Goal: Transaction & Acquisition: Purchase product/service

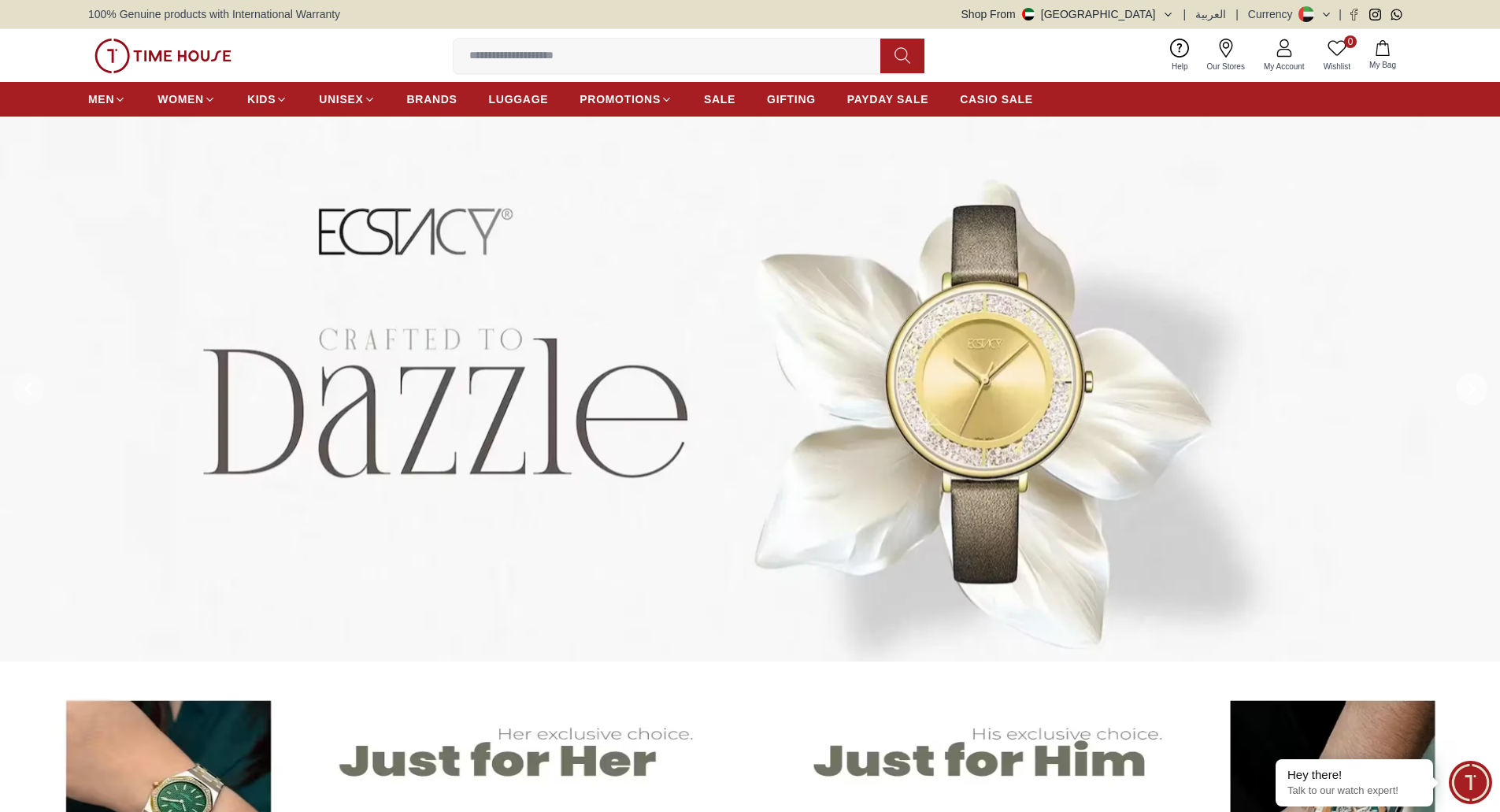
click at [1480, 399] on span at bounding box center [1472, 389] width 32 height 32
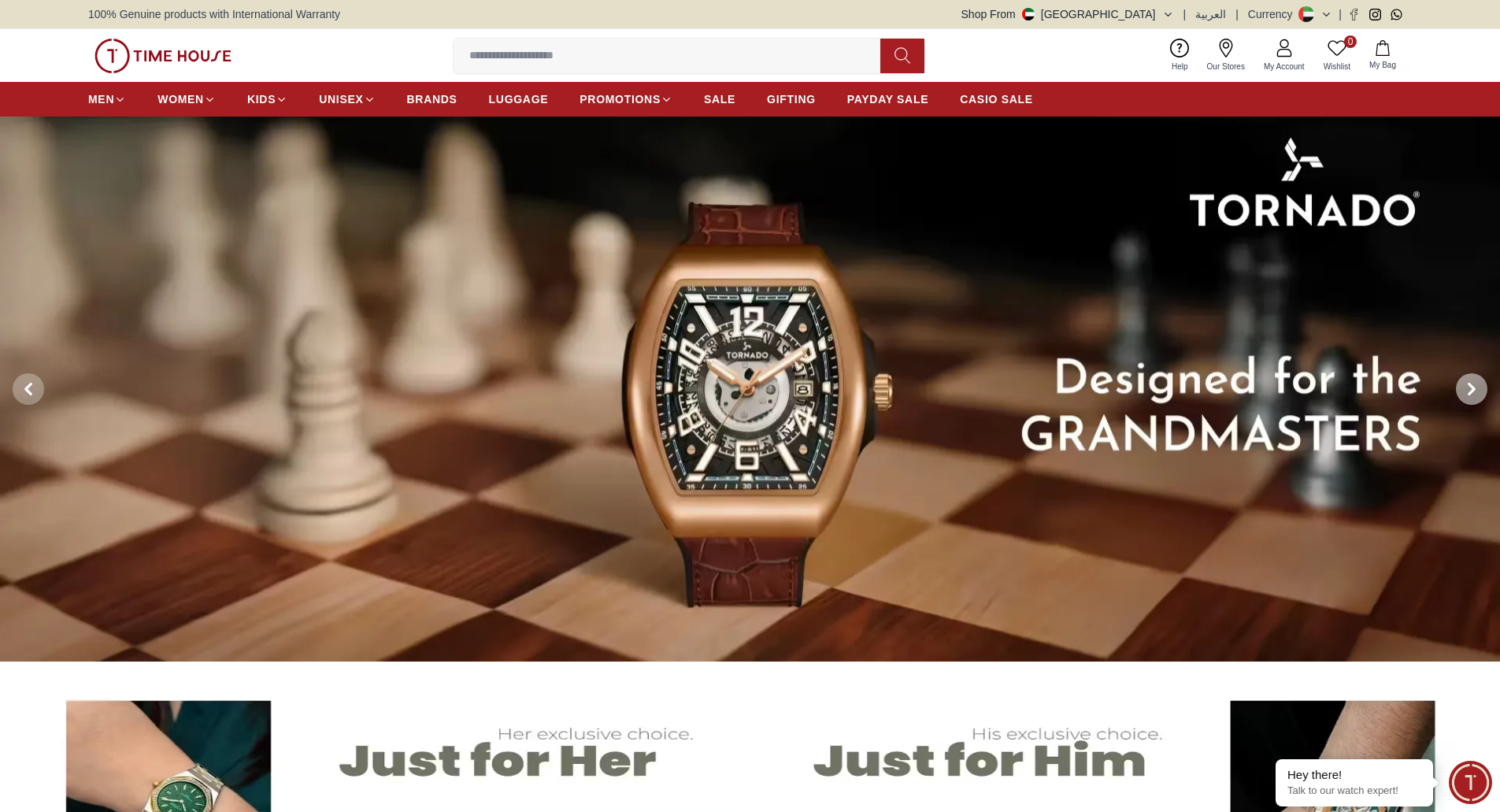
click at [1480, 399] on span at bounding box center [1472, 389] width 32 height 32
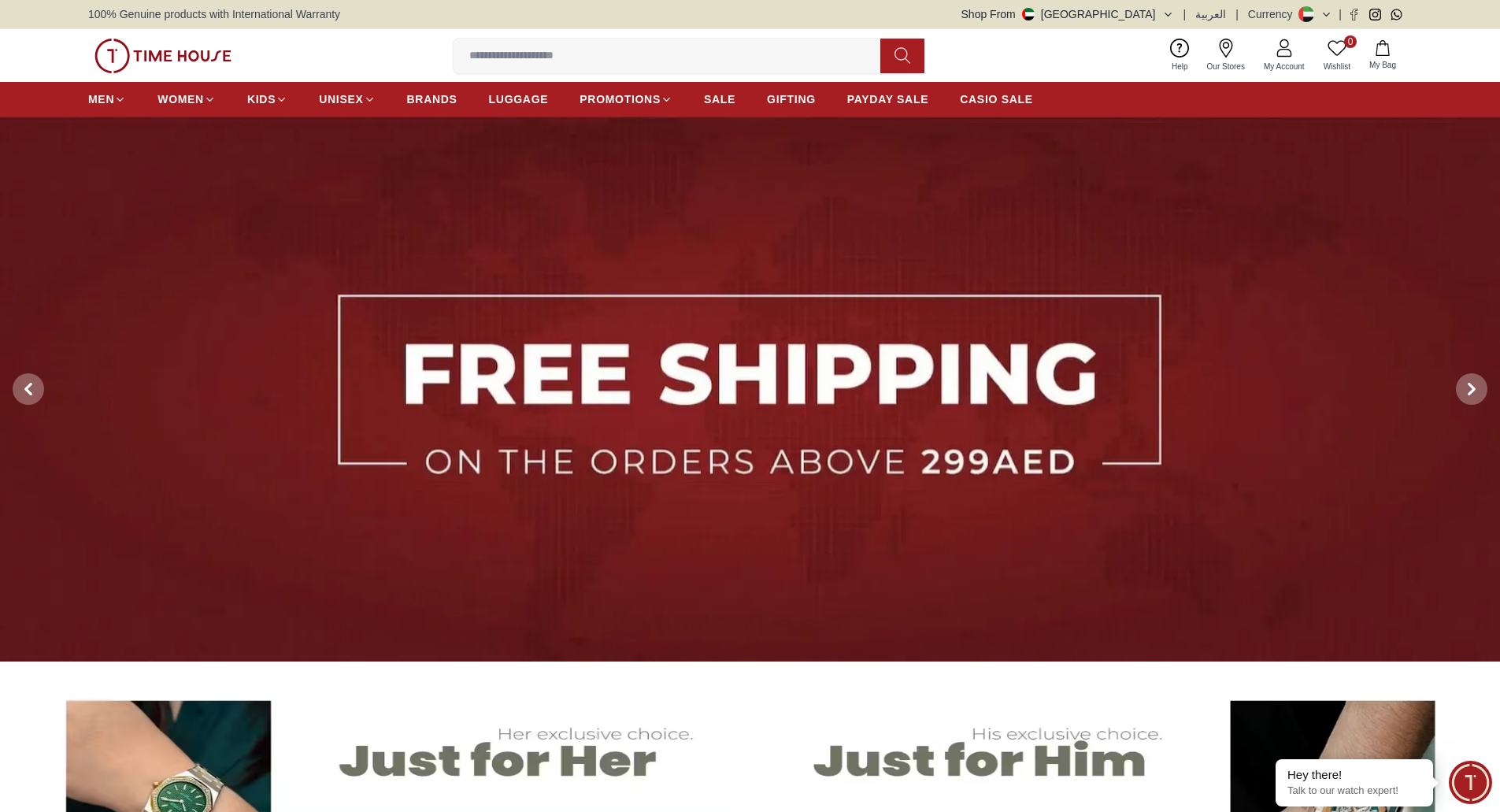
click at [165, 55] on img at bounding box center [162, 55] width 137 height 34
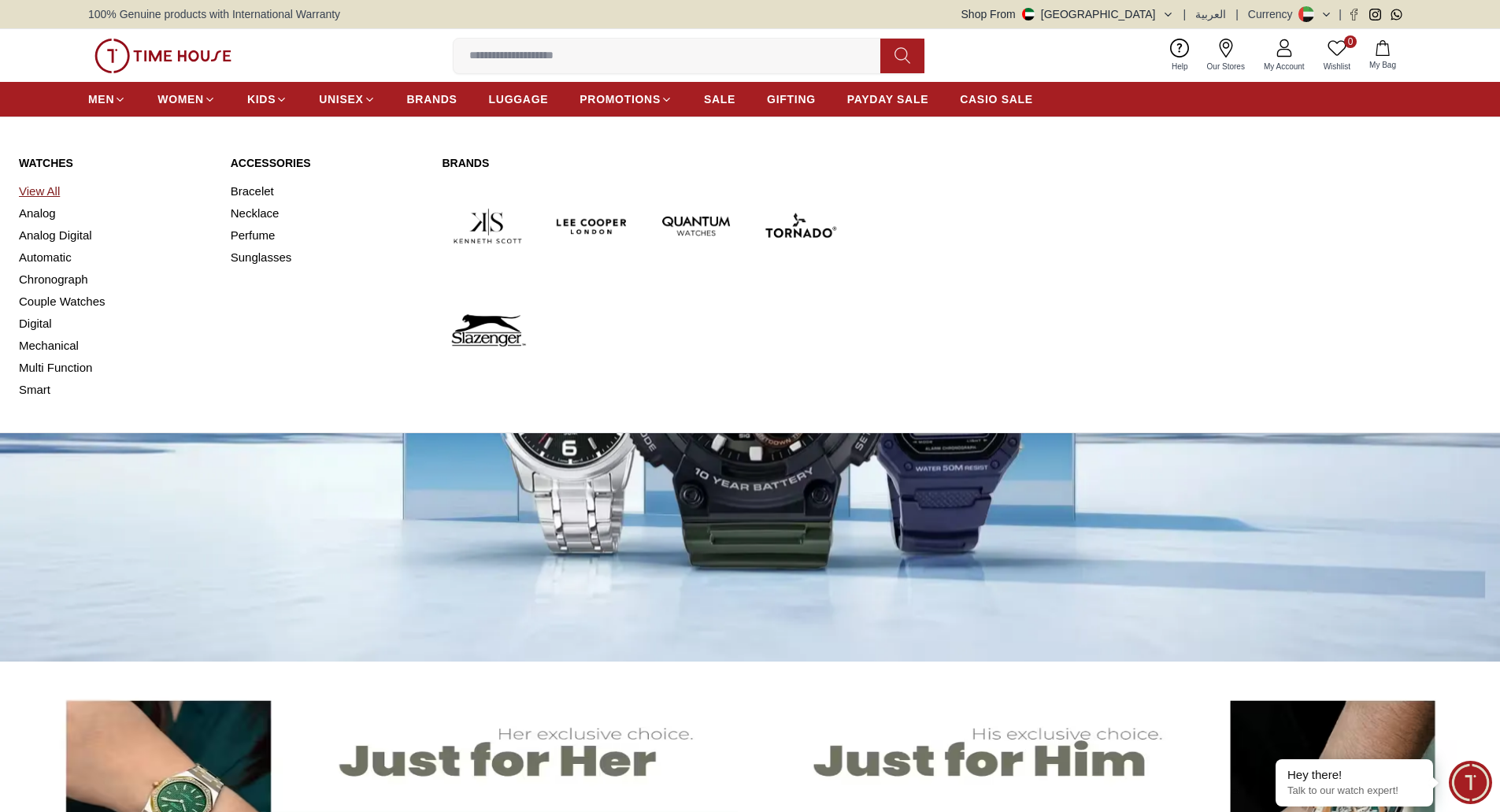
click at [23, 192] on link "View All" at bounding box center [115, 191] width 193 height 22
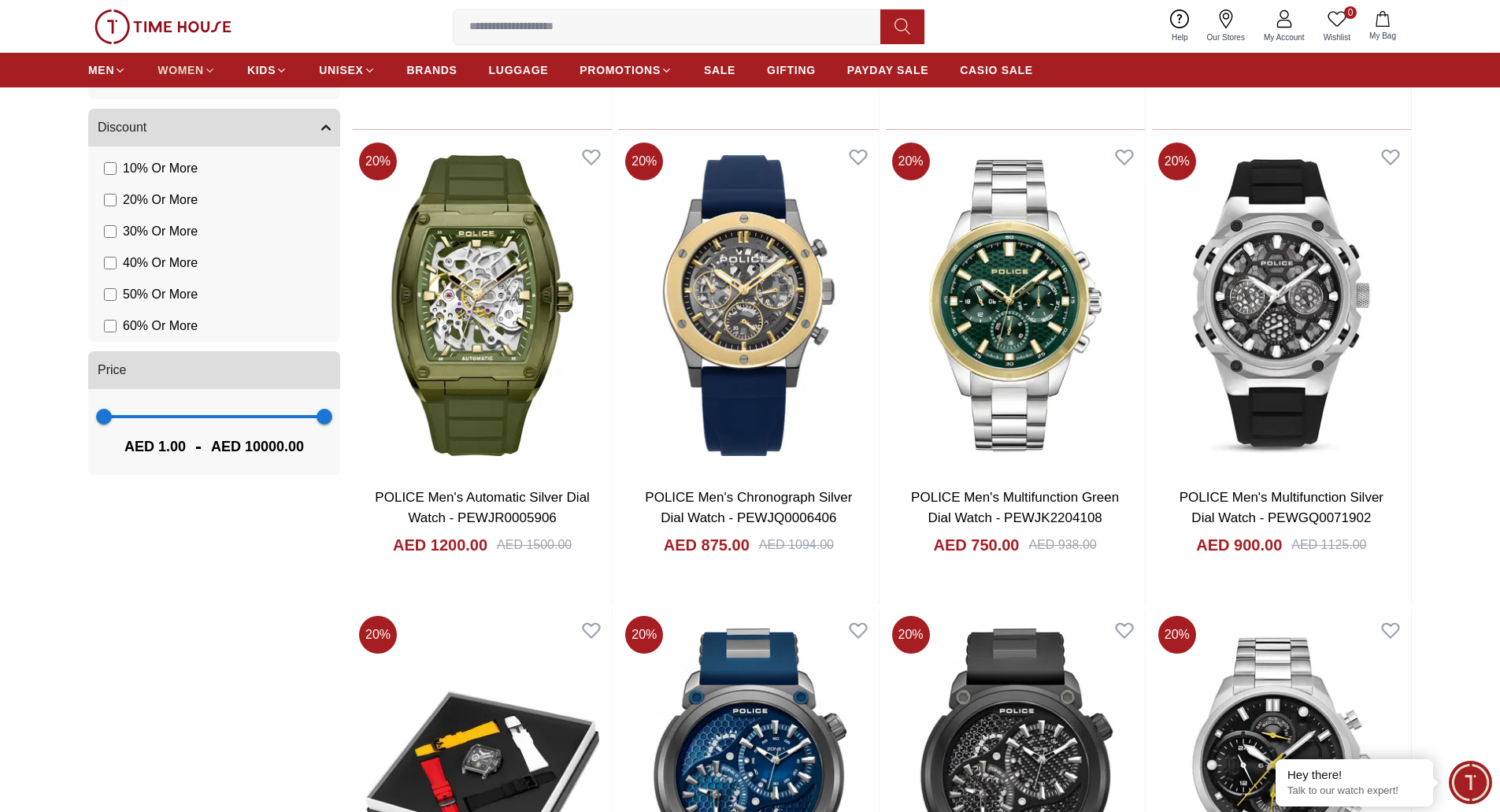
scroll to position [1024, 0]
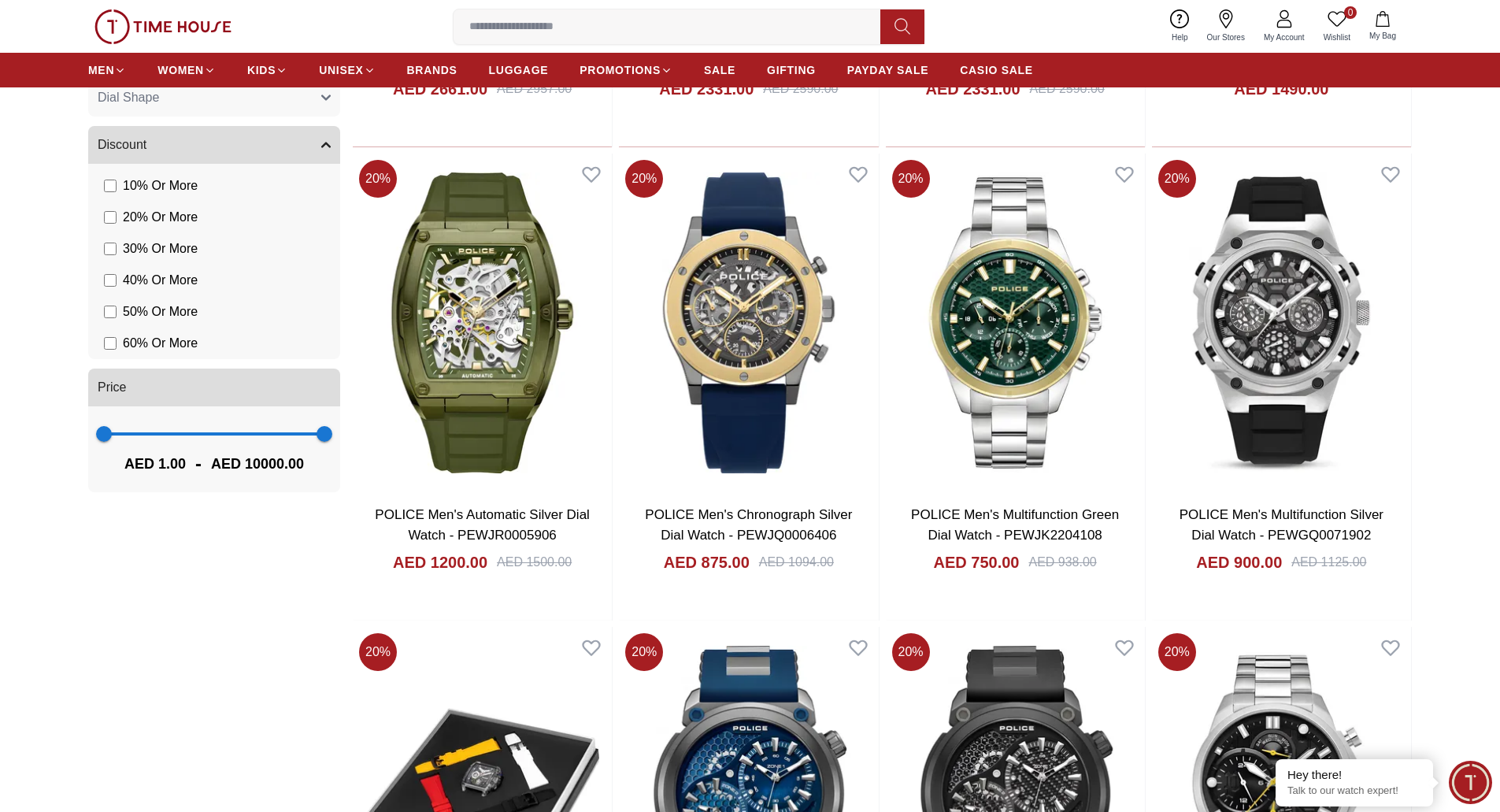
click at [155, 13] on img at bounding box center [162, 26] width 137 height 34
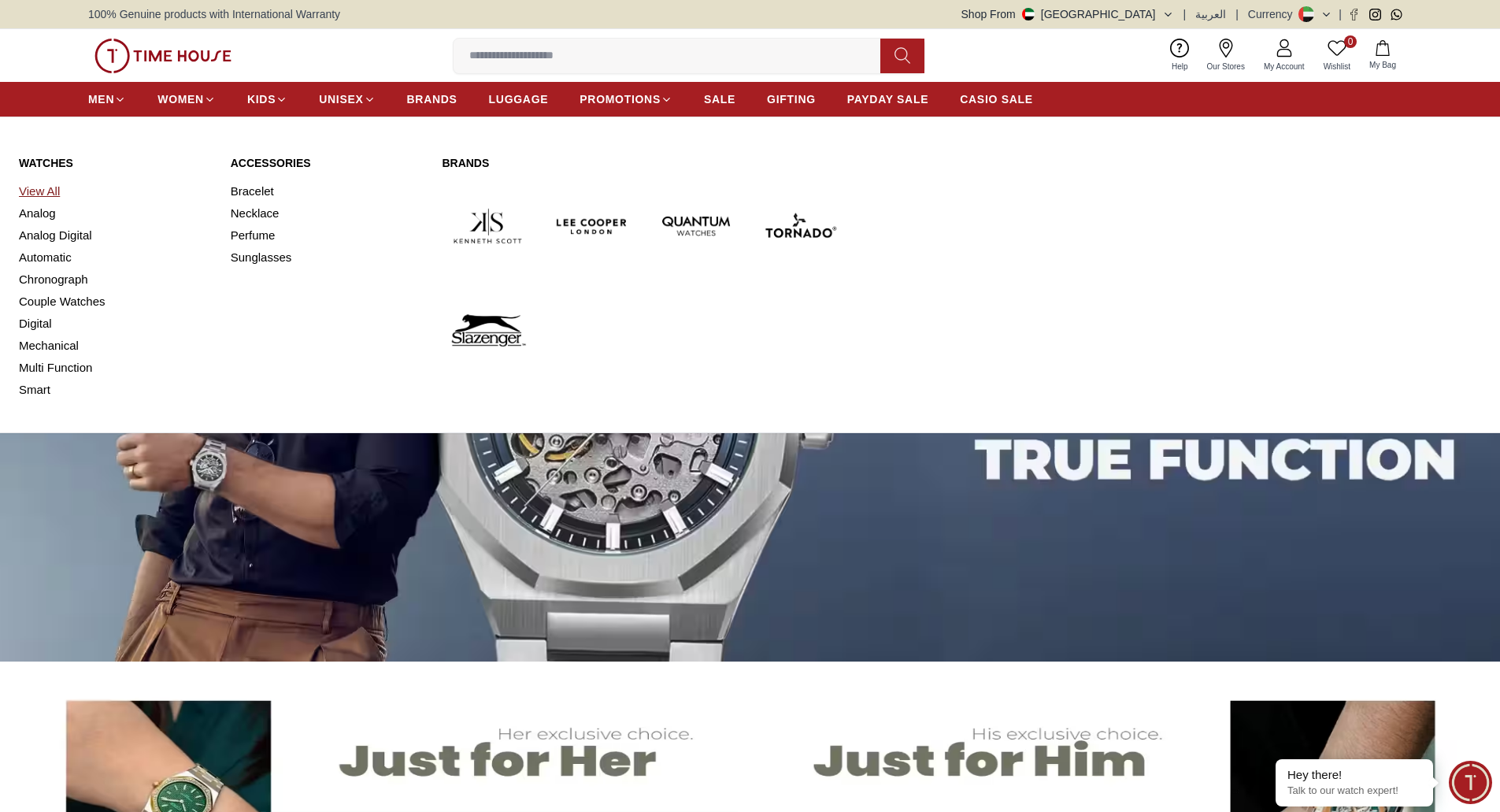
click at [50, 187] on link "View All" at bounding box center [115, 191] width 193 height 22
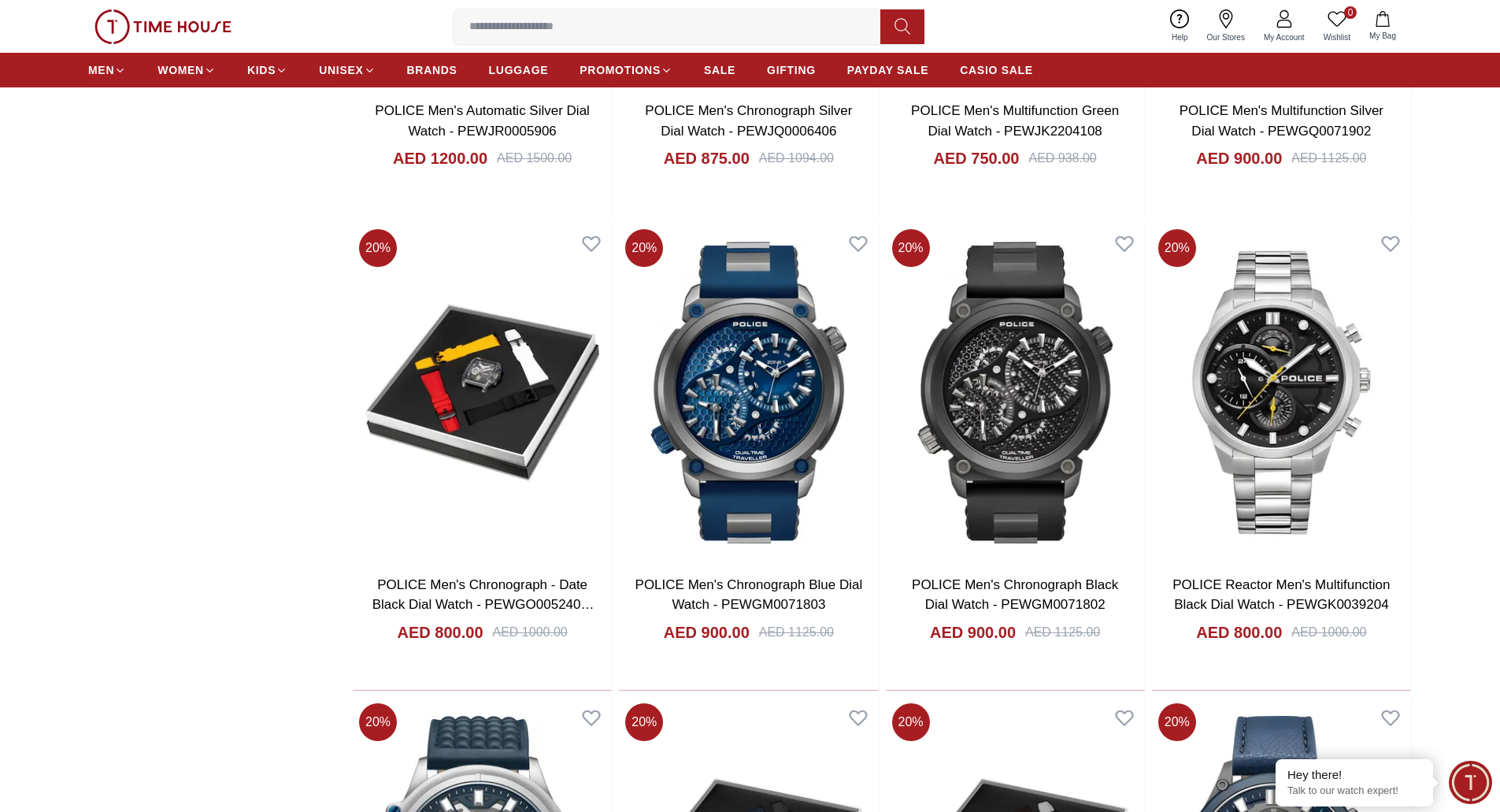
scroll to position [2422, 0]
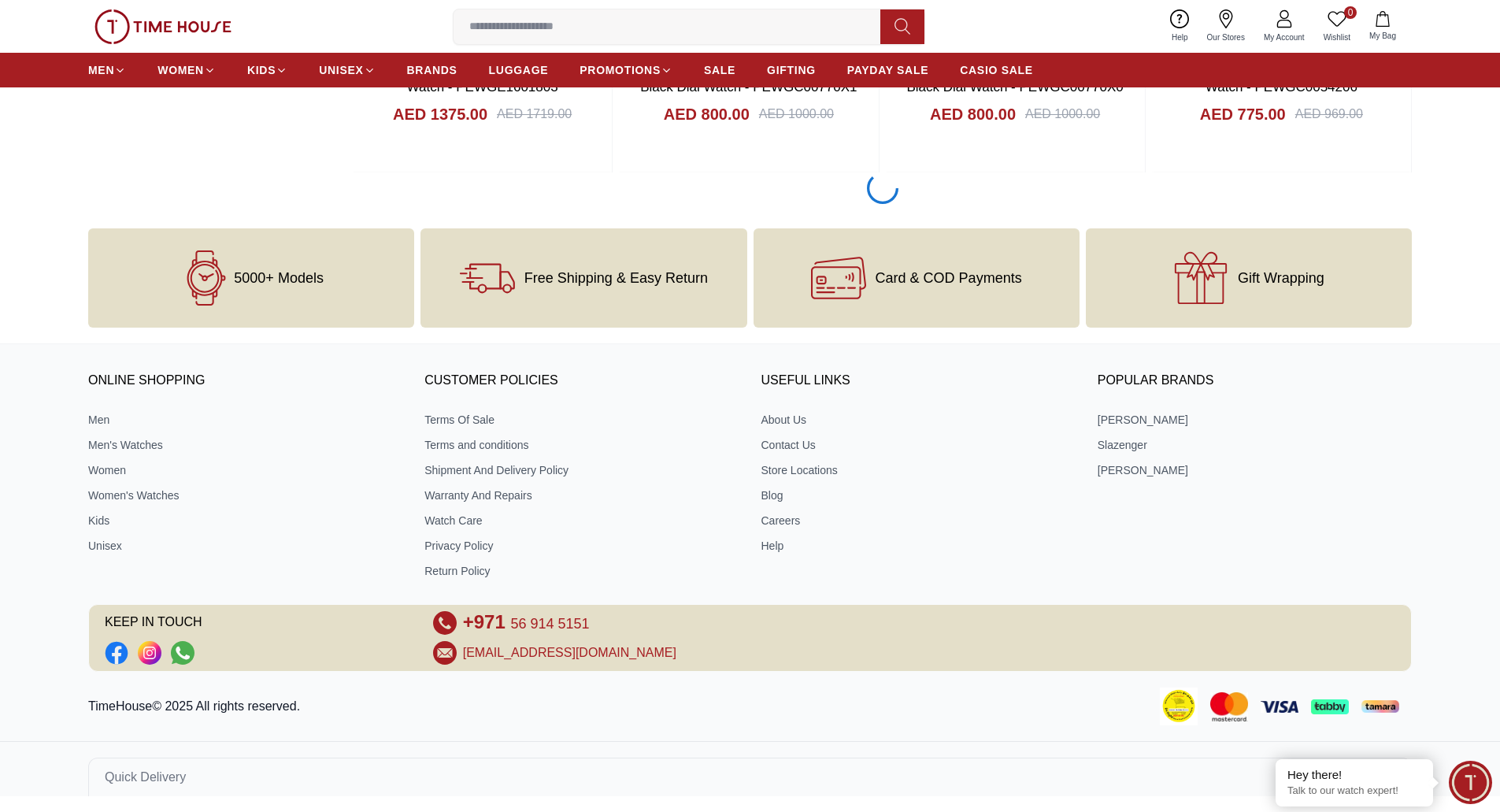
scroll to position [2422, 0]
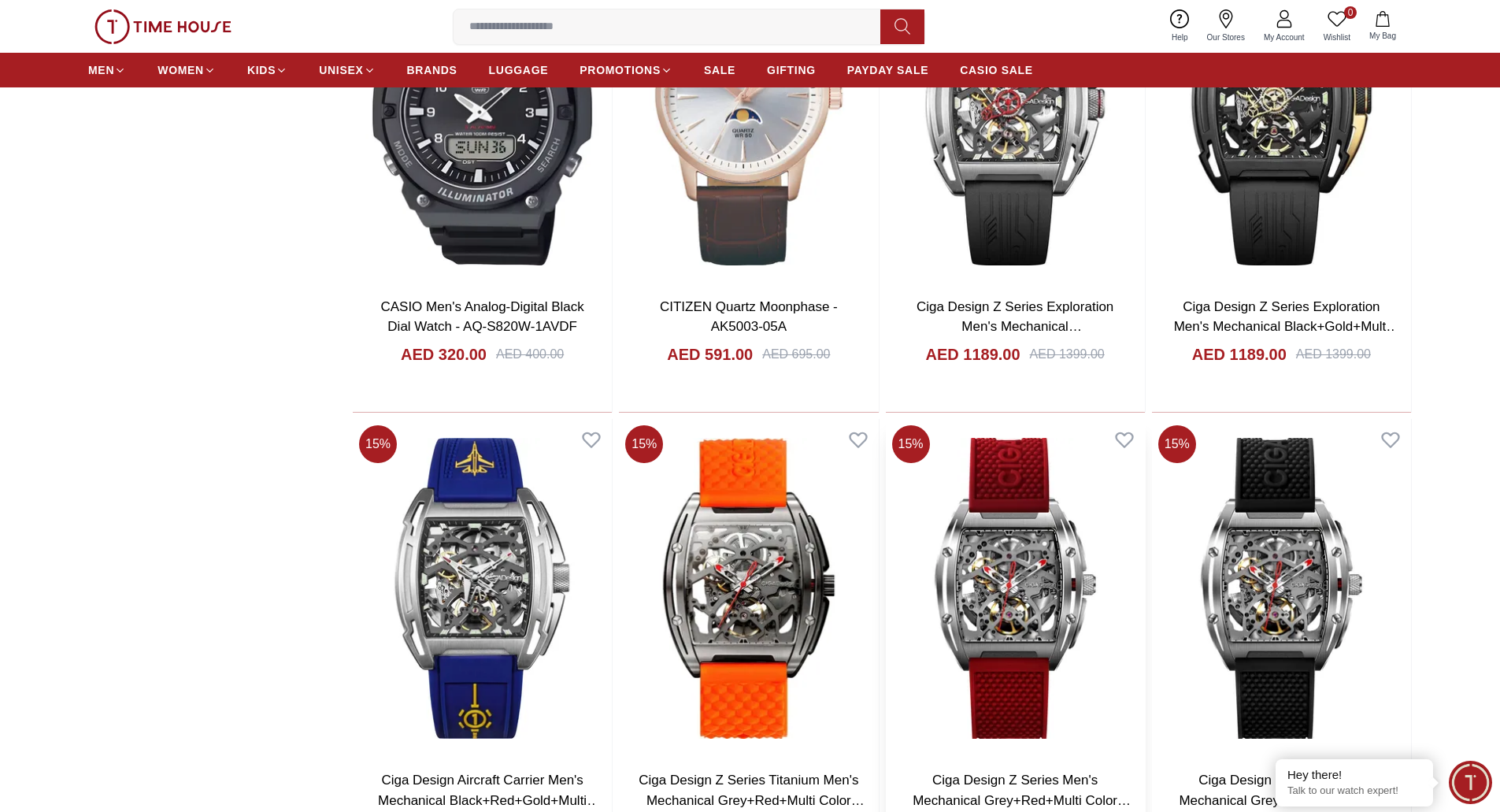
scroll to position [6201, 0]
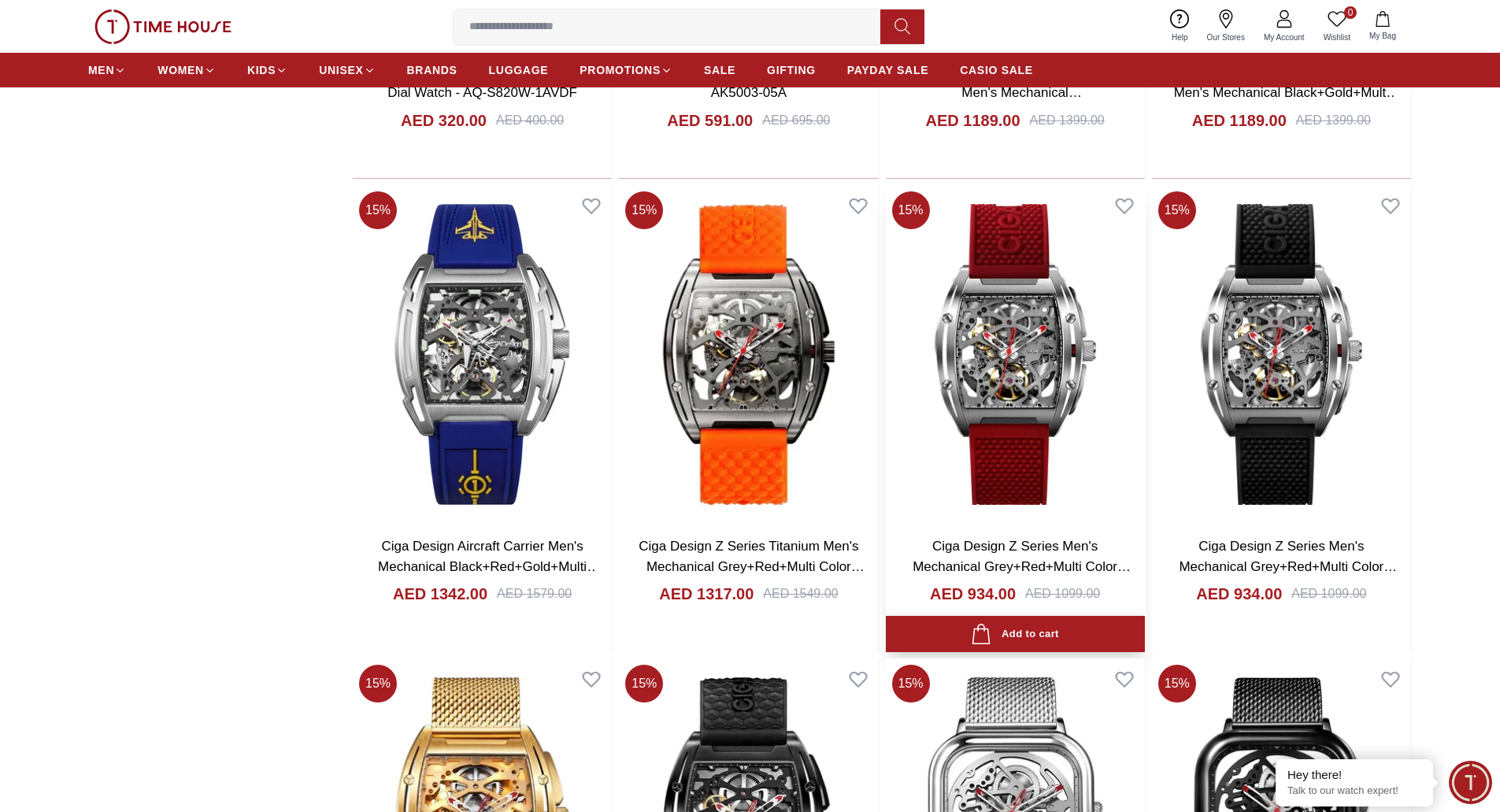
click at [1005, 630] on div "Add to cart" at bounding box center [1014, 634] width 88 height 21
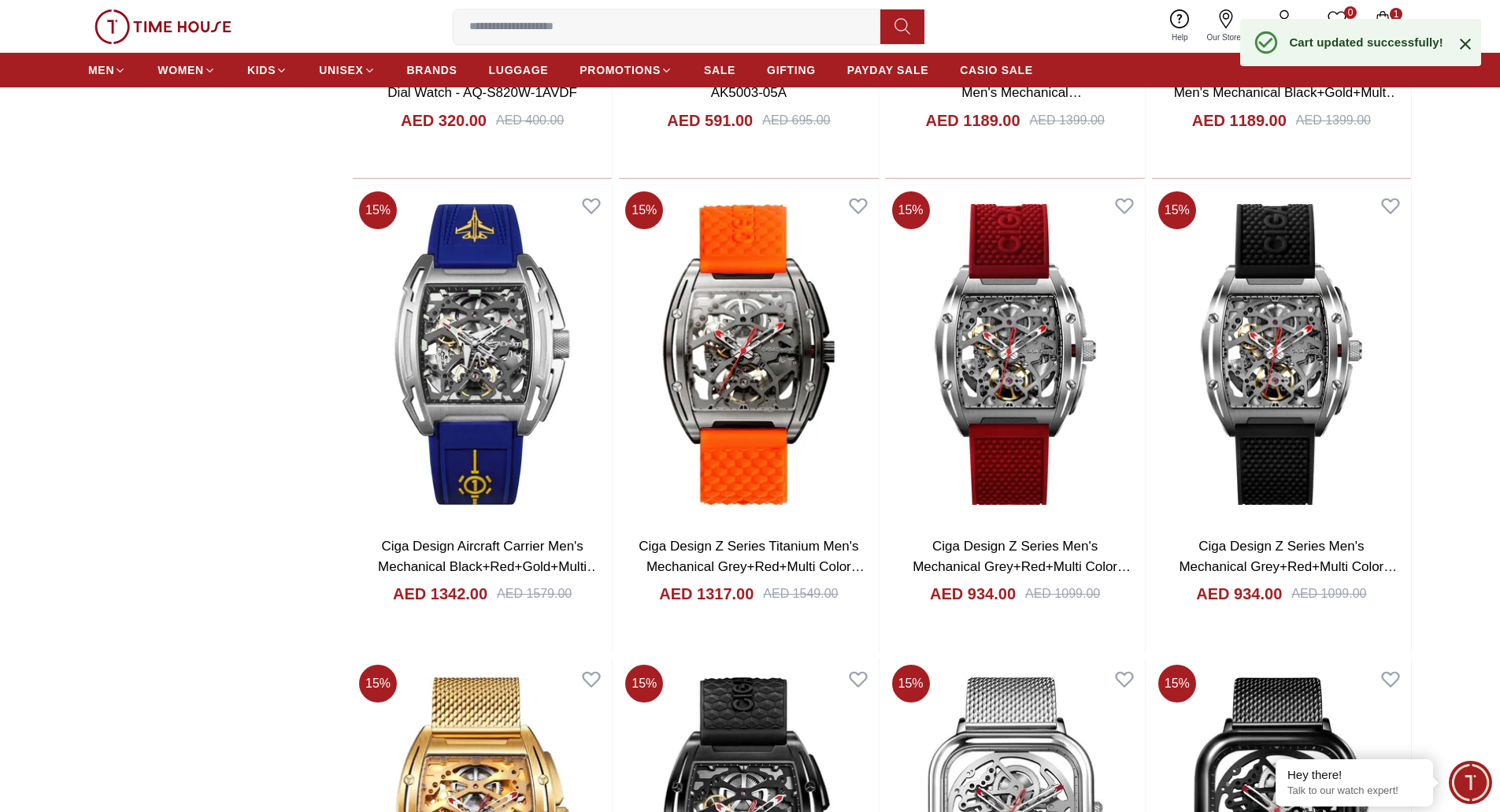
click at [1383, 17] on icon "button" at bounding box center [1383, 19] width 16 height 16
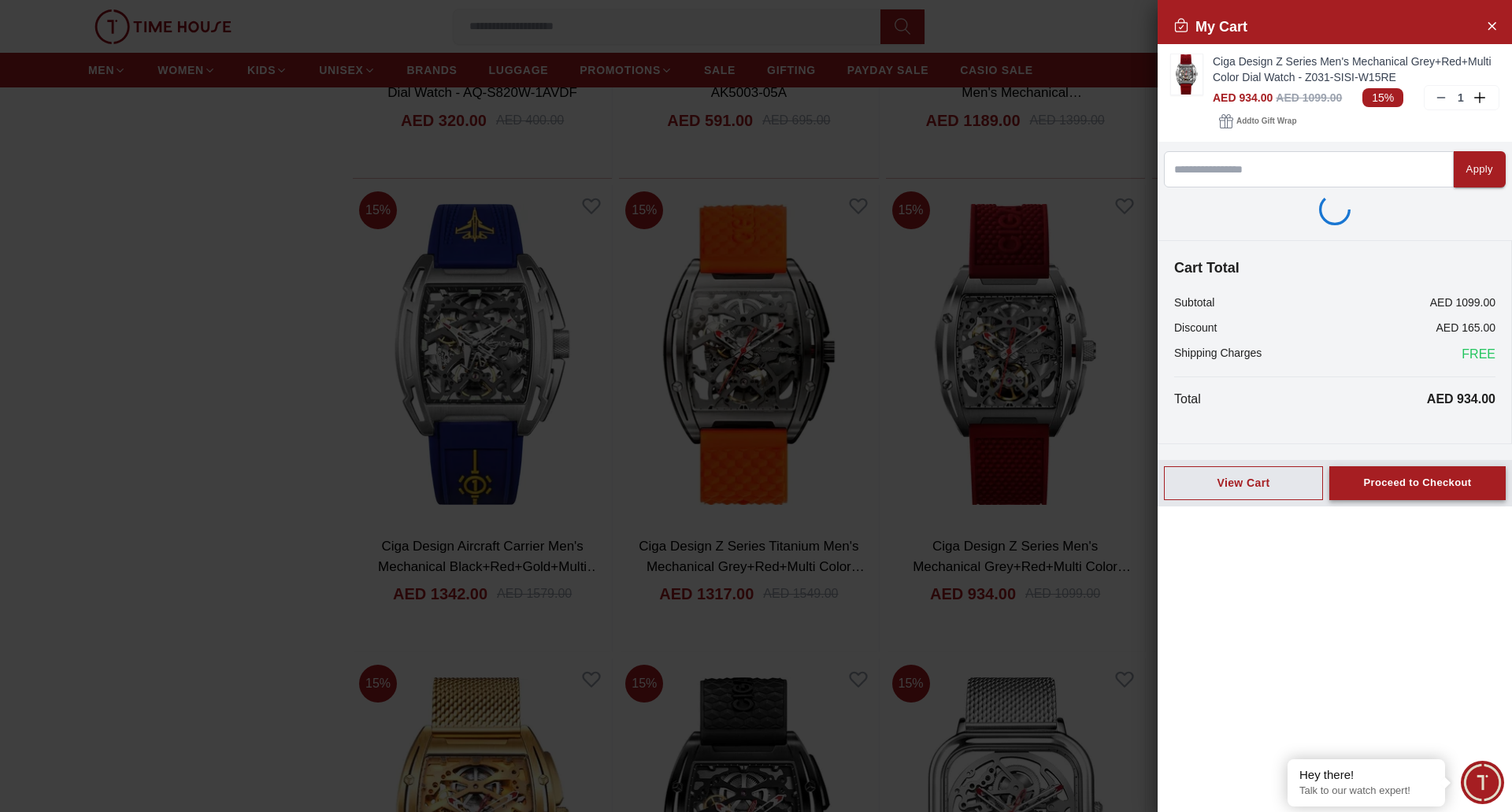
click at [1399, 475] on div "My Cart Ciga Design Z Series Men's Mechanical Grey+Red+Multi Color Dial Watch -…" at bounding box center [1334, 406] width 354 height 812
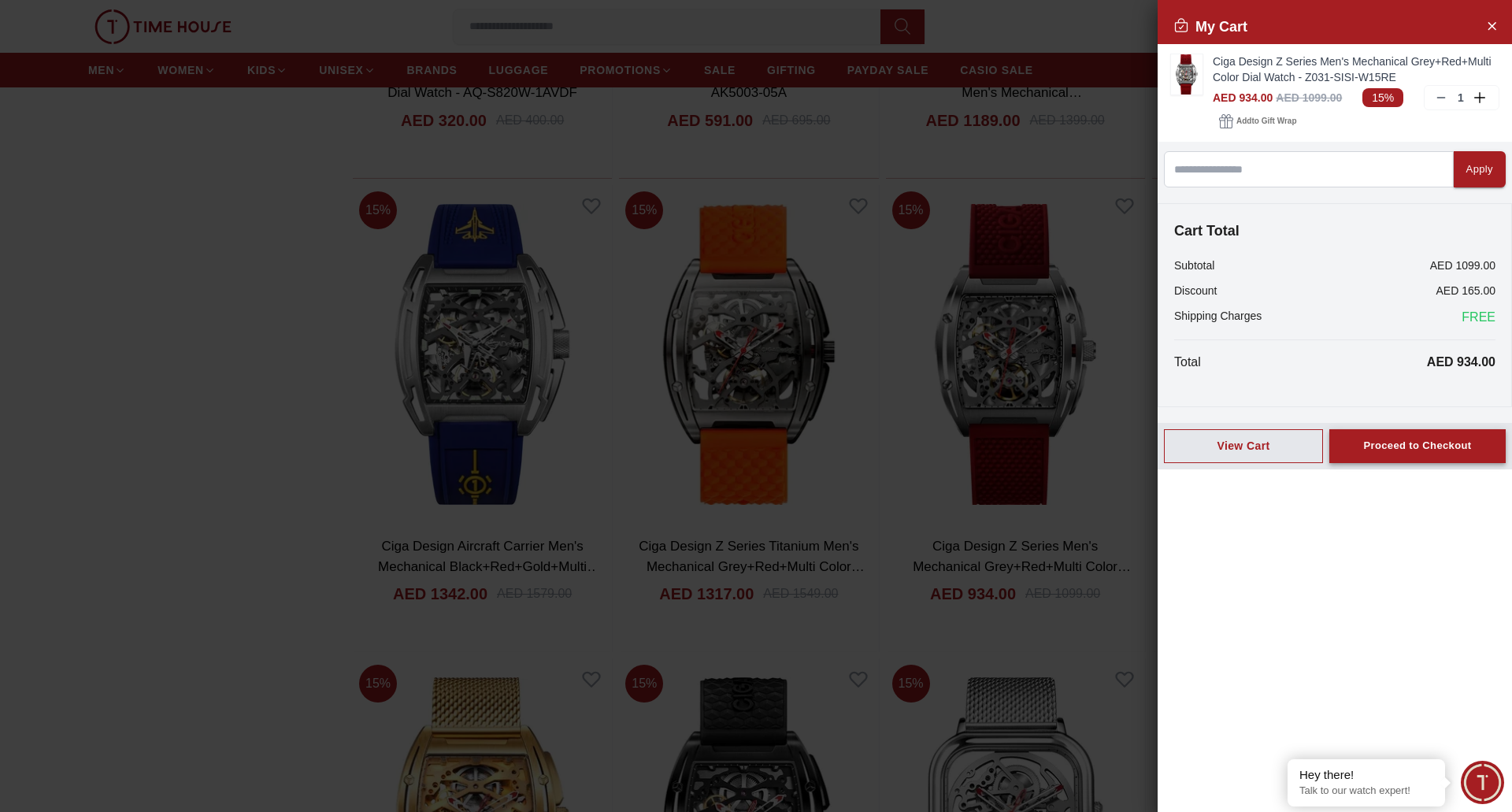
click at [1406, 447] on div "Proceed to Checkout" at bounding box center [1417, 446] width 108 height 18
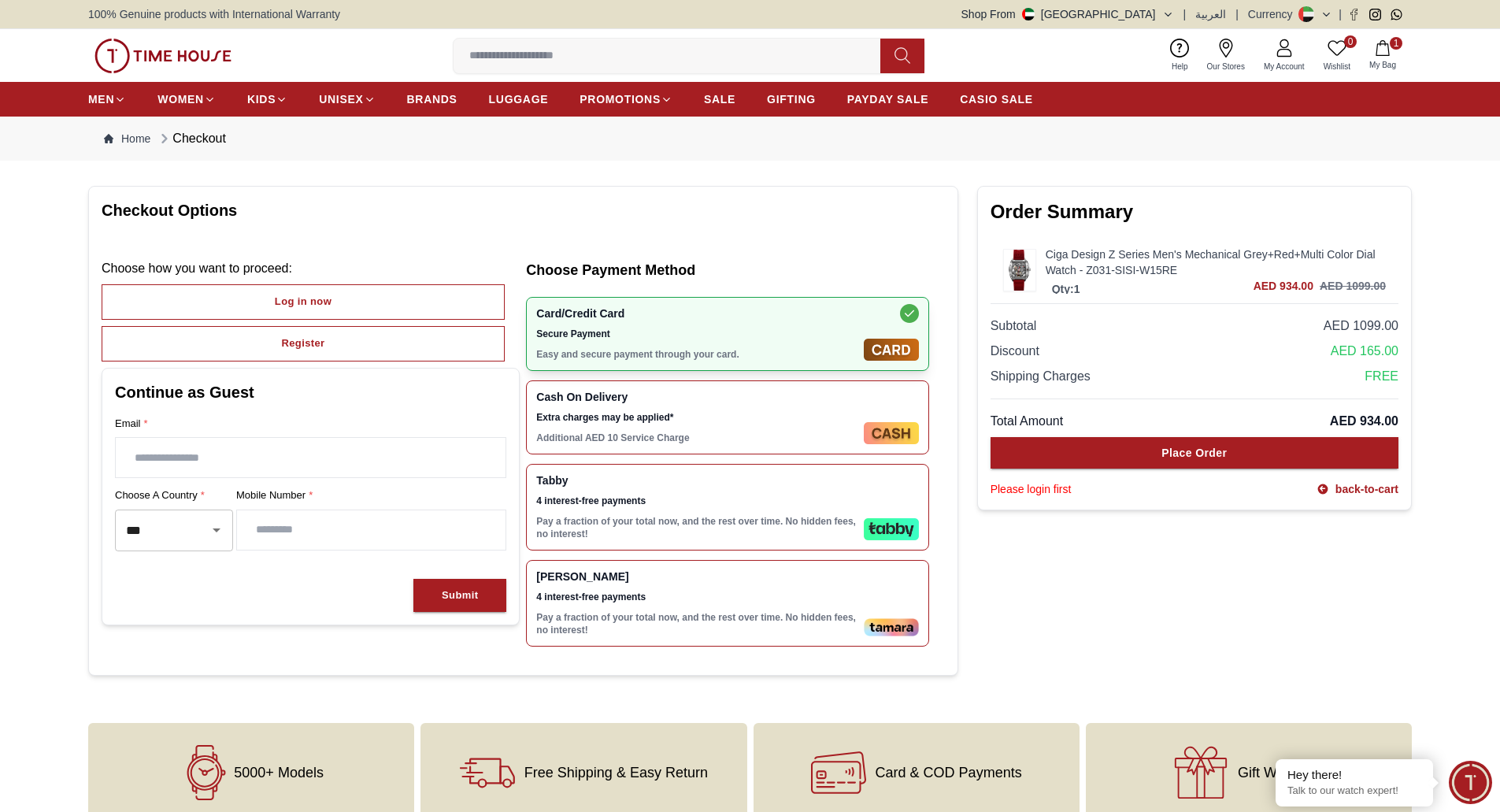
click at [295, 453] on input "text" at bounding box center [310, 458] width 390 height 39
type input "**********"
click at [454, 586] on div "Submit" at bounding box center [460, 595] width 36 height 18
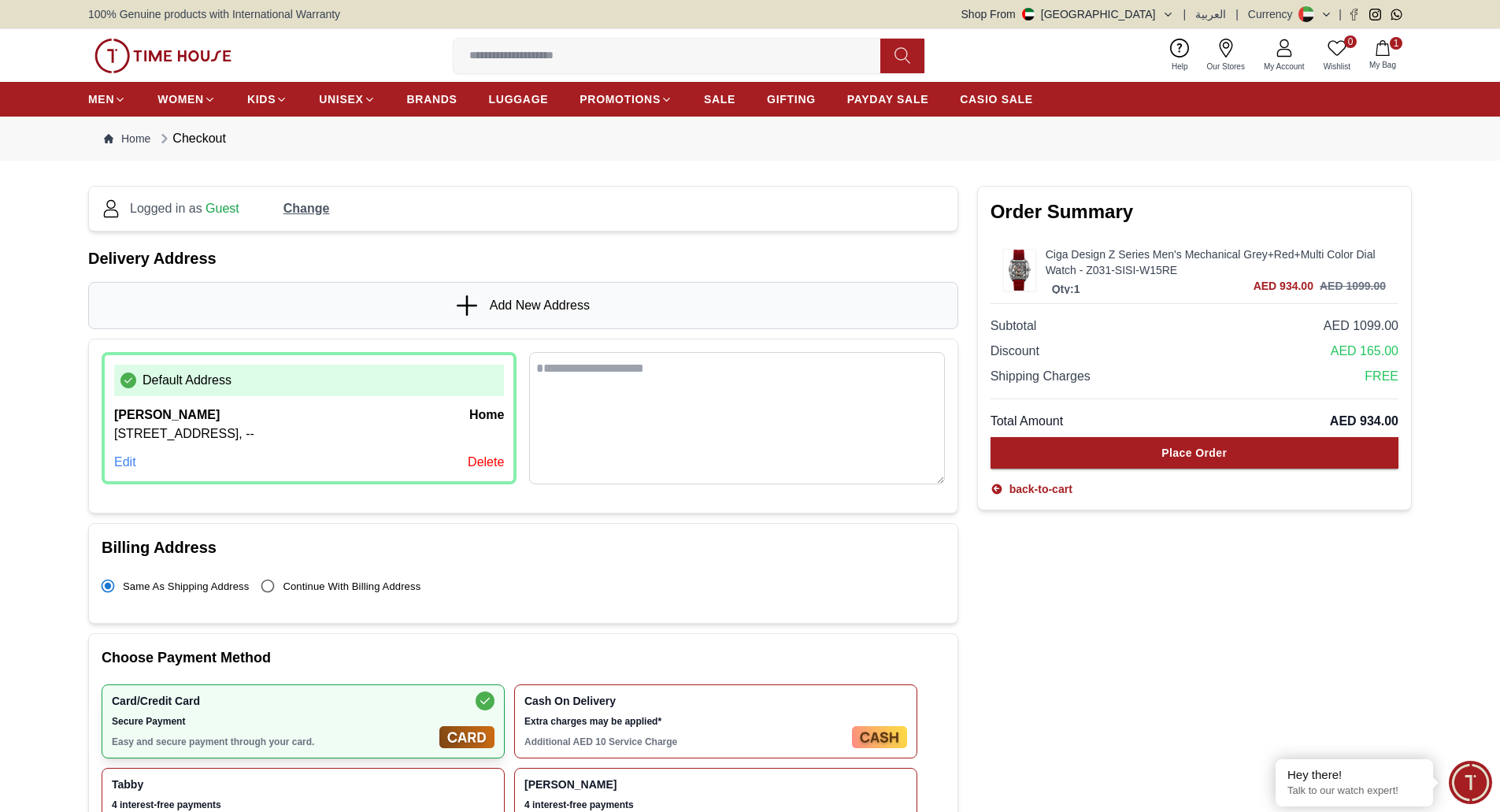
click at [117, 463] on div "Edit" at bounding box center [125, 462] width 22 height 19
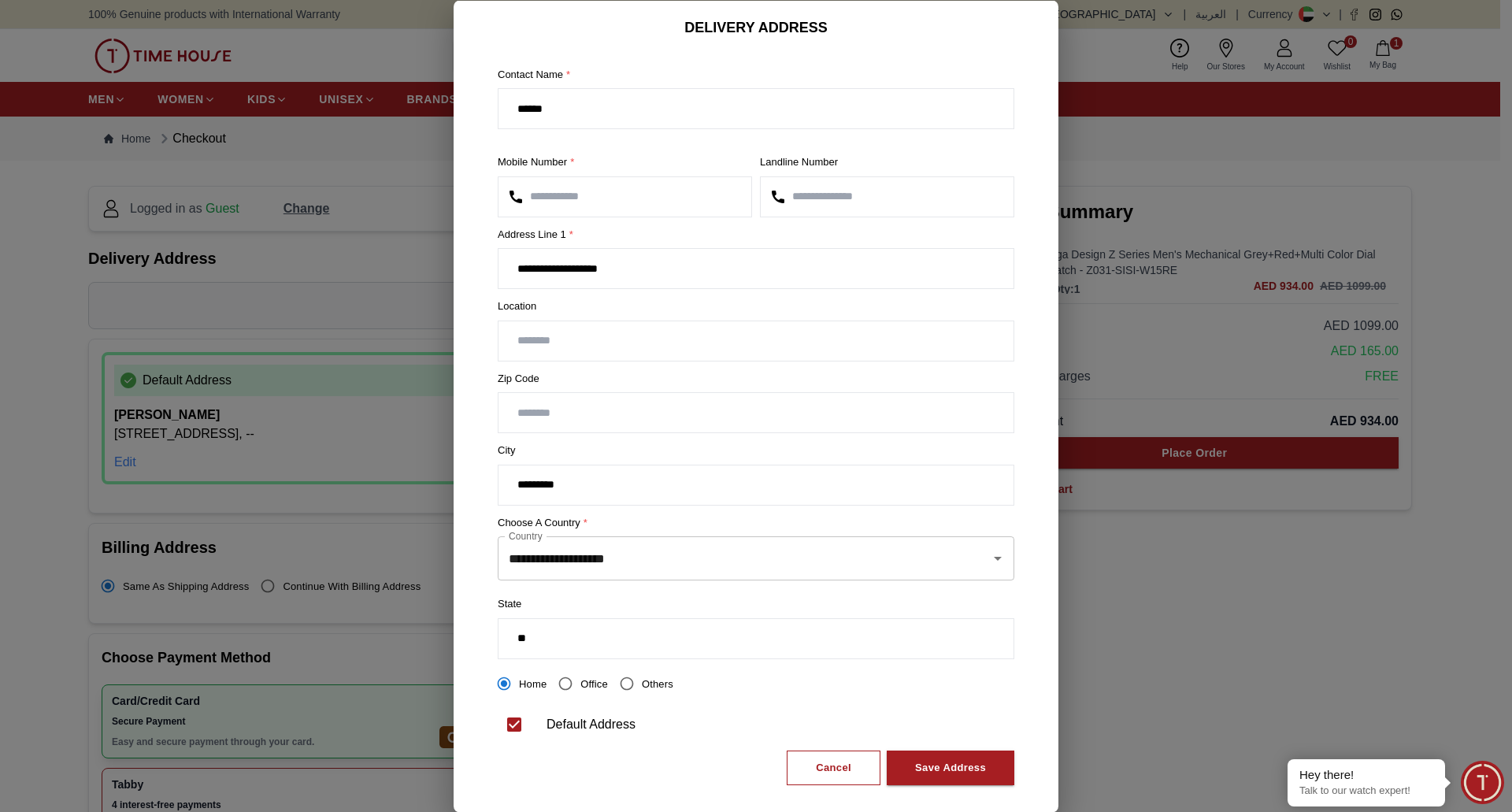
click at [1150, 123] on div at bounding box center [756, 406] width 1512 height 812
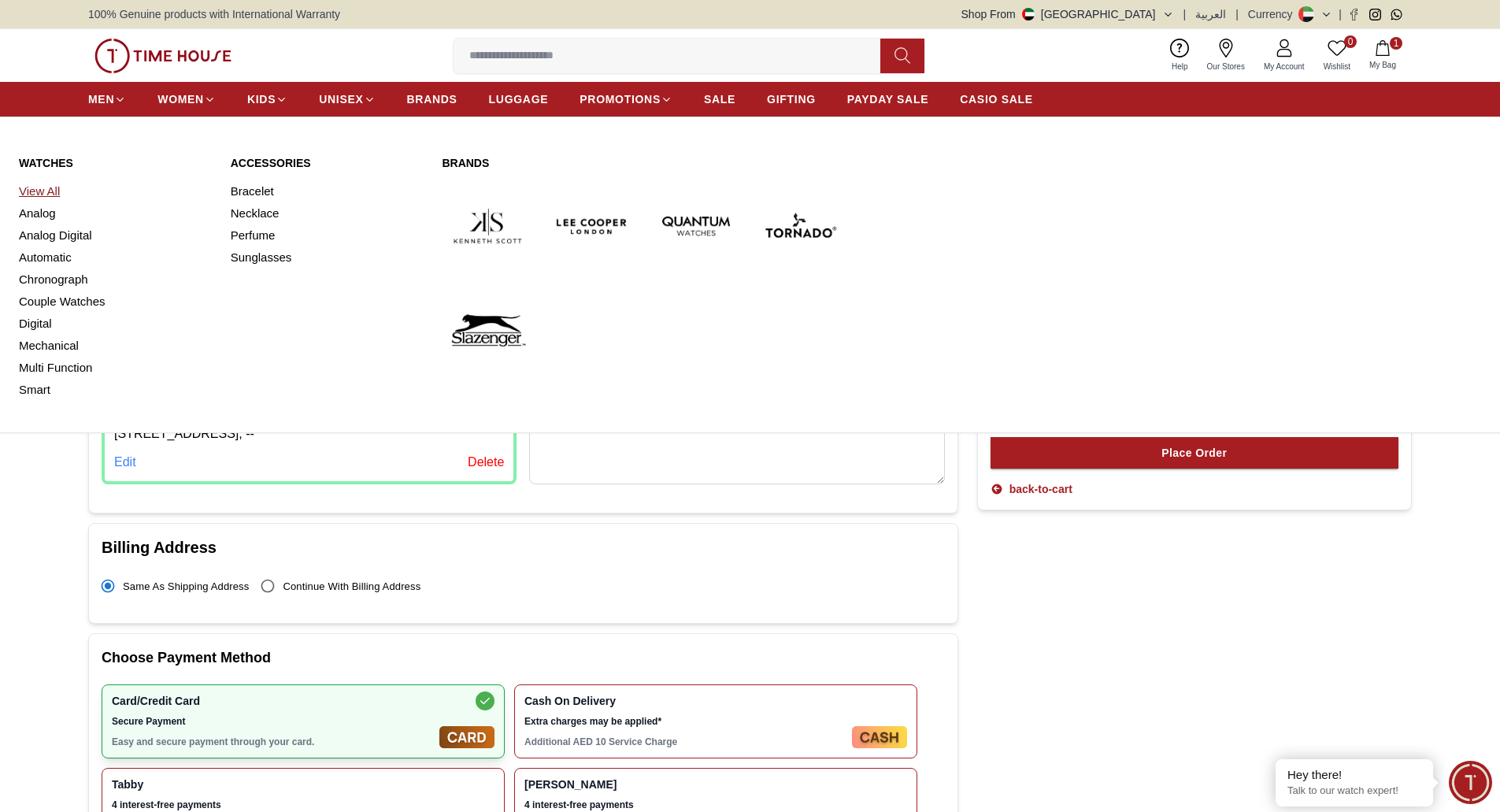
click at [37, 185] on link "View All" at bounding box center [115, 191] width 193 height 22
